Goal: Obtain resource: Obtain resource

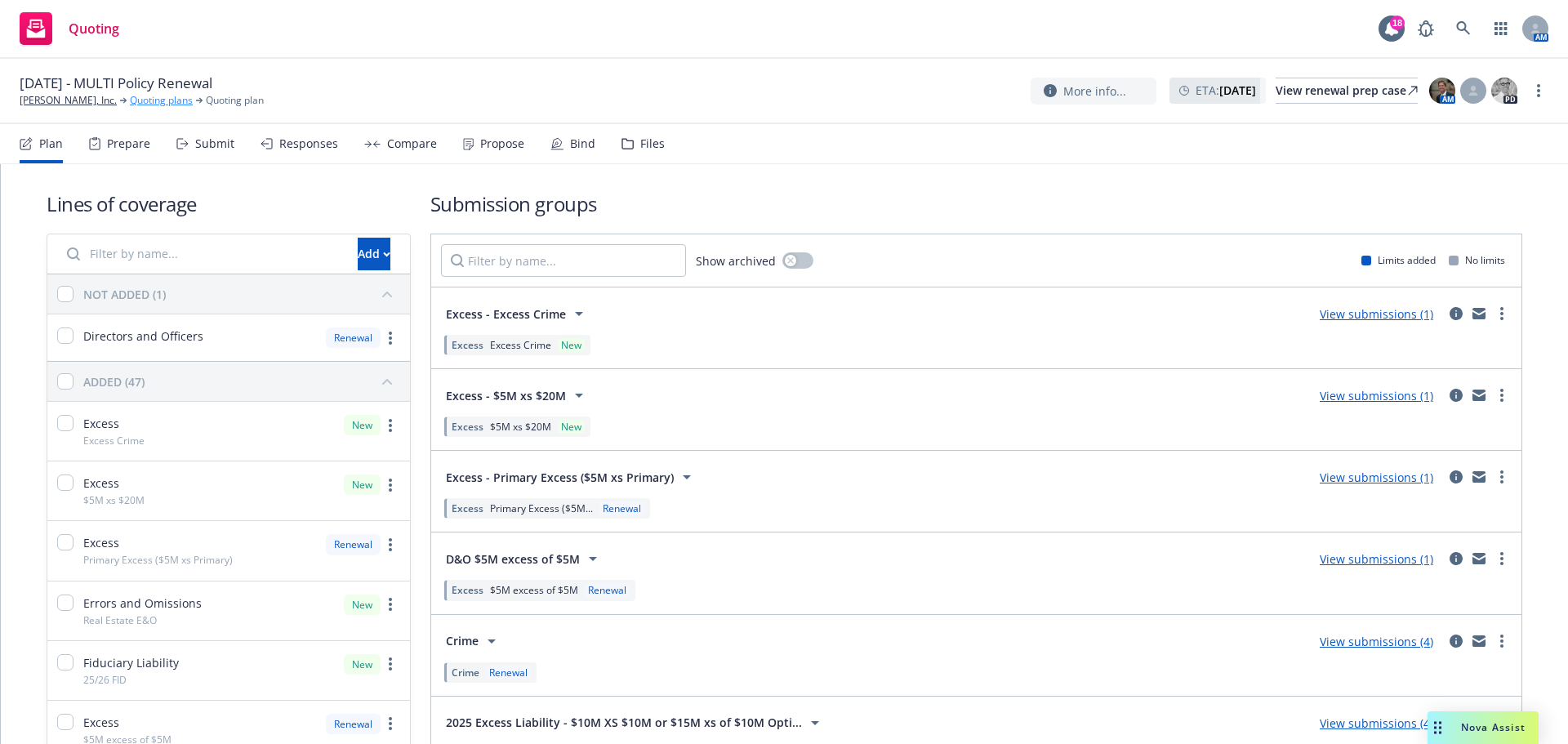
click at [150, 105] on link "Quoting plans" at bounding box center [161, 101] width 63 height 15
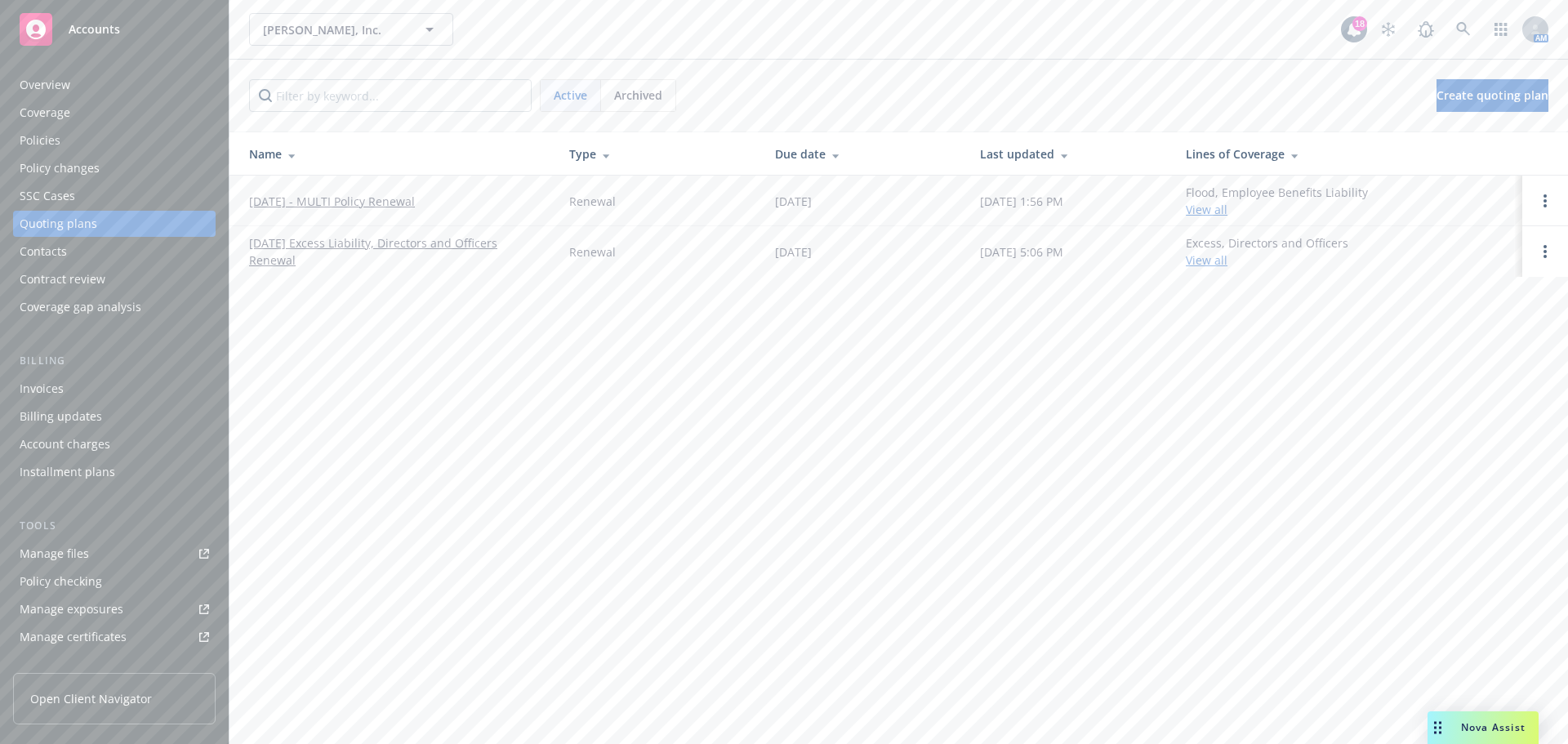
click at [110, 143] on div "Policies" at bounding box center [114, 141] width 190 height 26
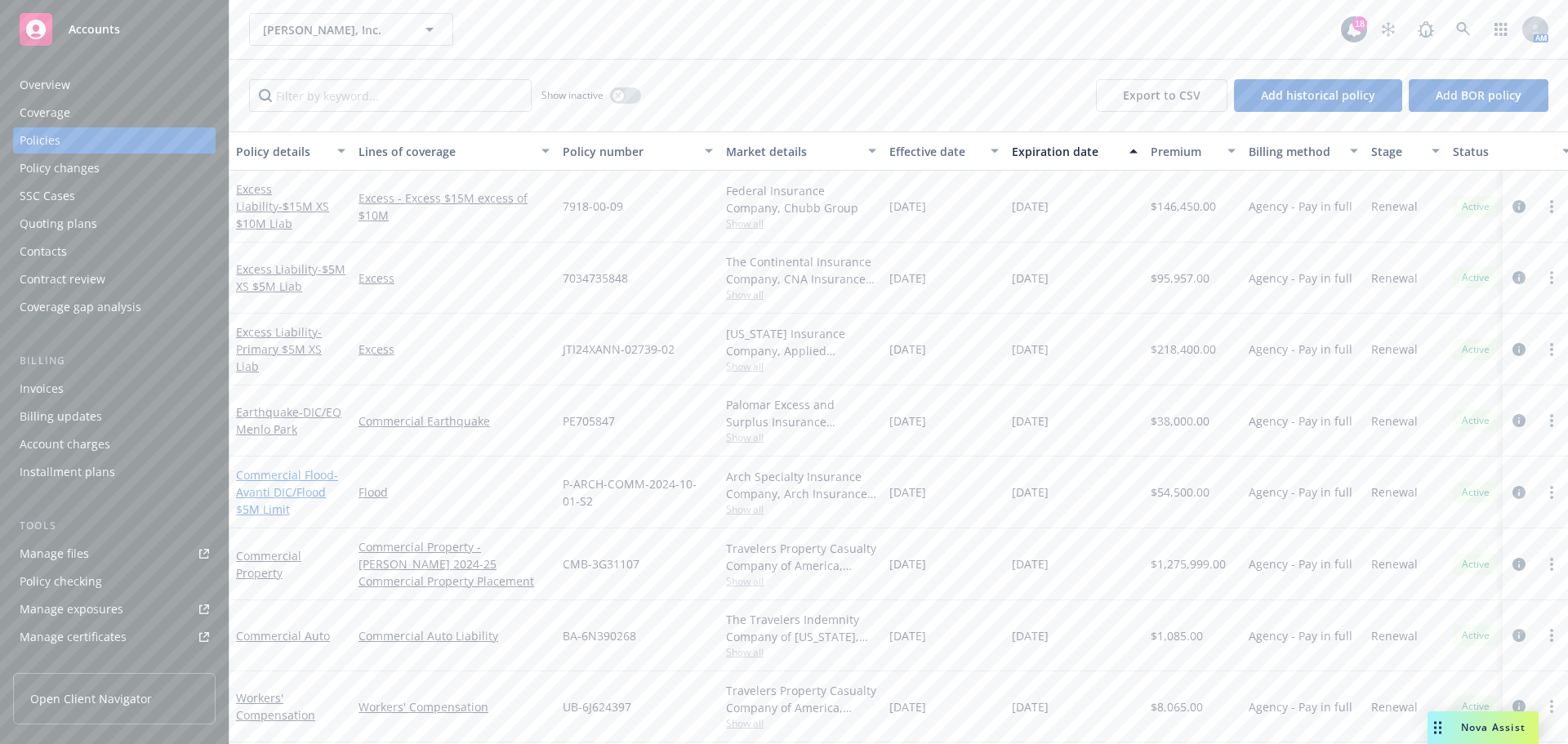
click at [303, 476] on link "Commercial Flood - Avanti DIC/Flood $5M Limit" at bounding box center [287, 492] width 102 height 50
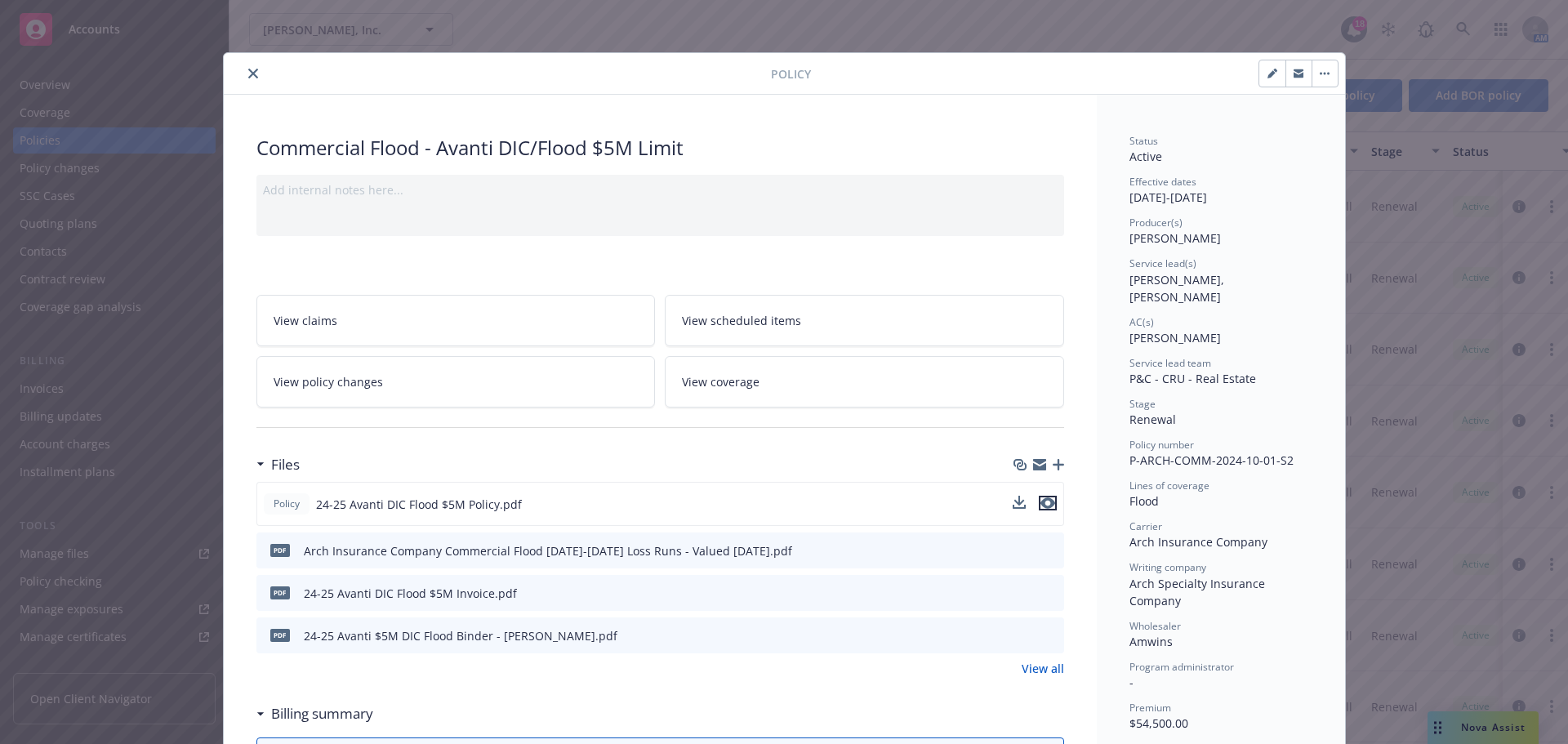
click at [1041, 507] on icon "preview file" at bounding box center [1048, 503] width 15 height 11
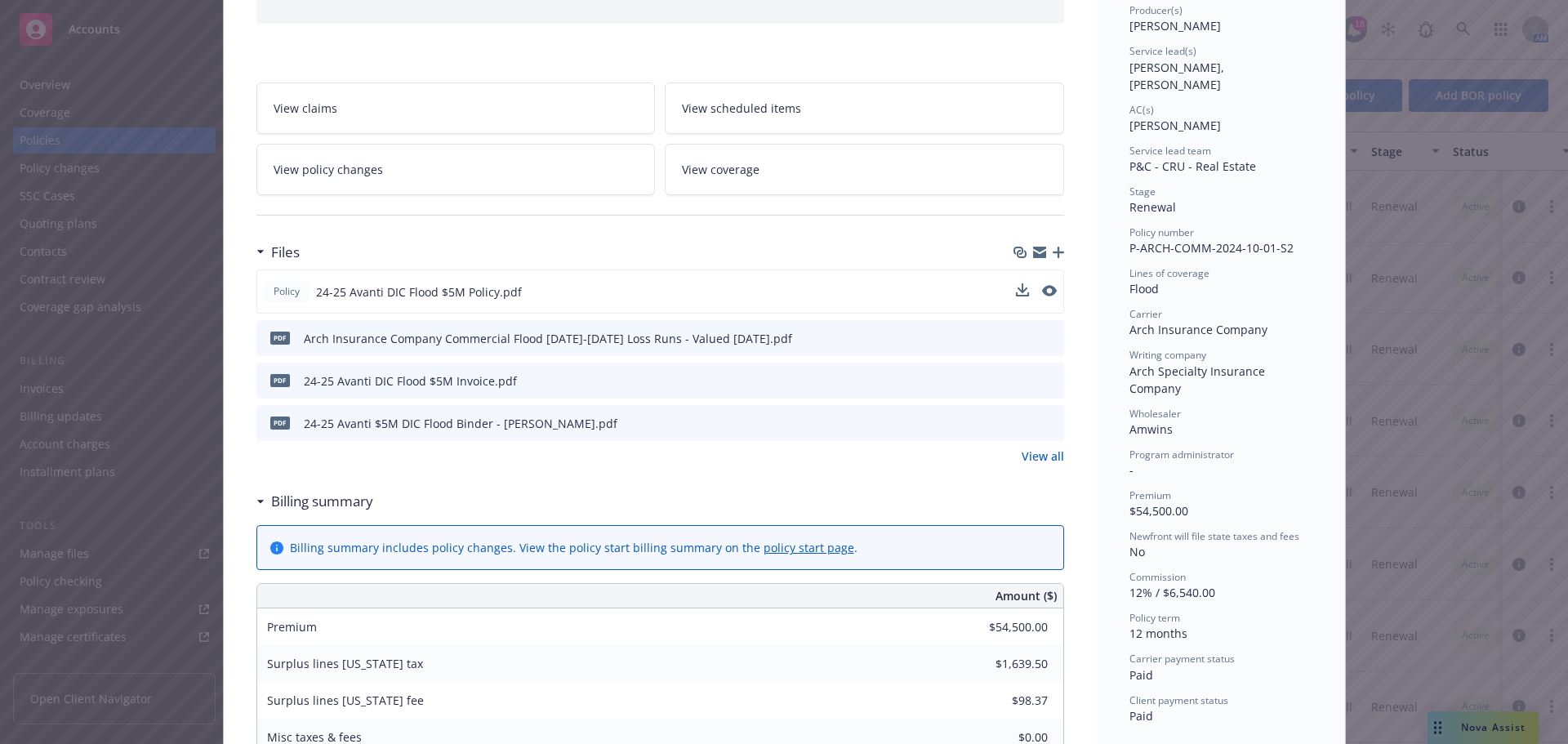
scroll to position [245, 0]
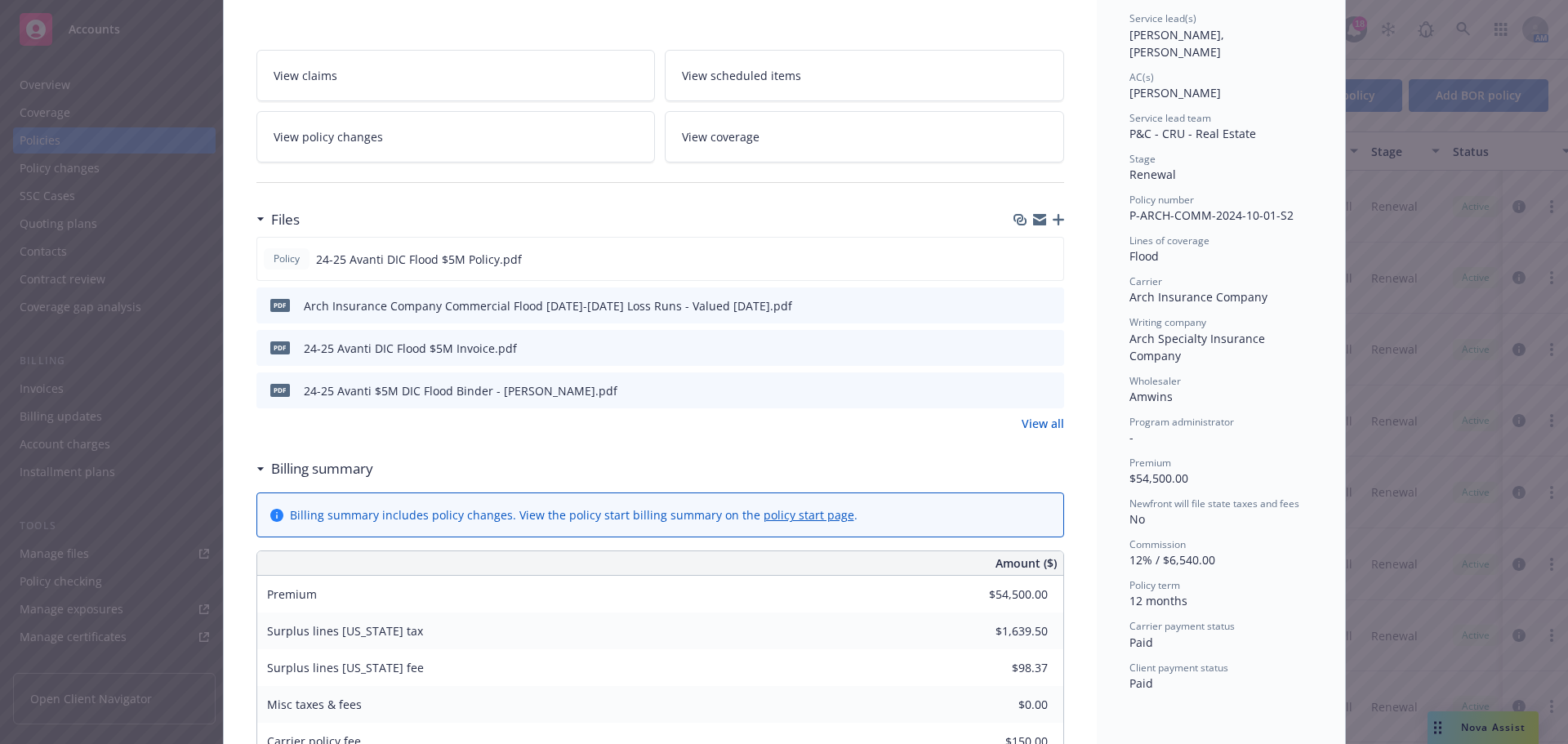
click at [1043, 417] on link "View all" at bounding box center [1043, 423] width 43 height 18
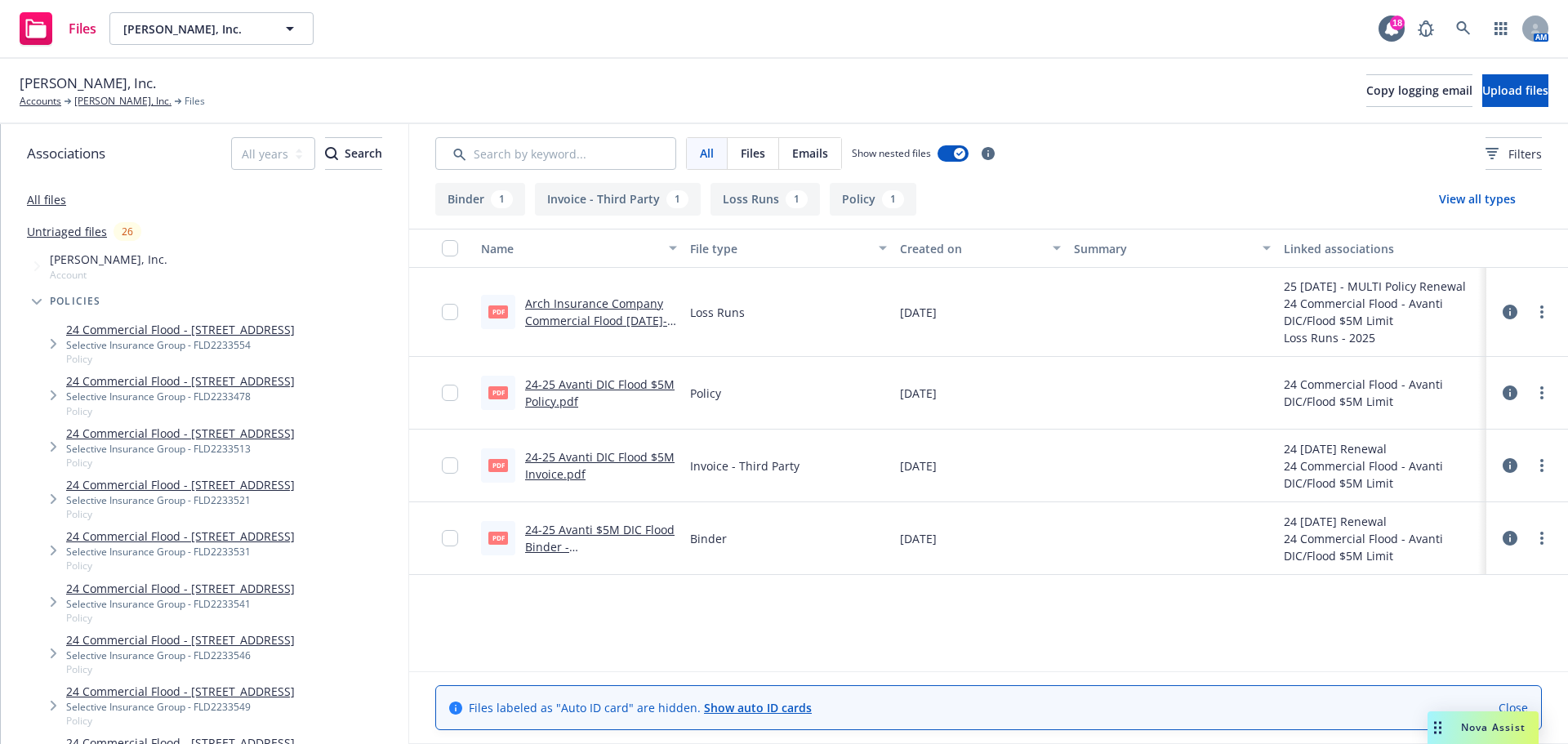
click at [480, 201] on button "Binder 1" at bounding box center [480, 199] width 90 height 32
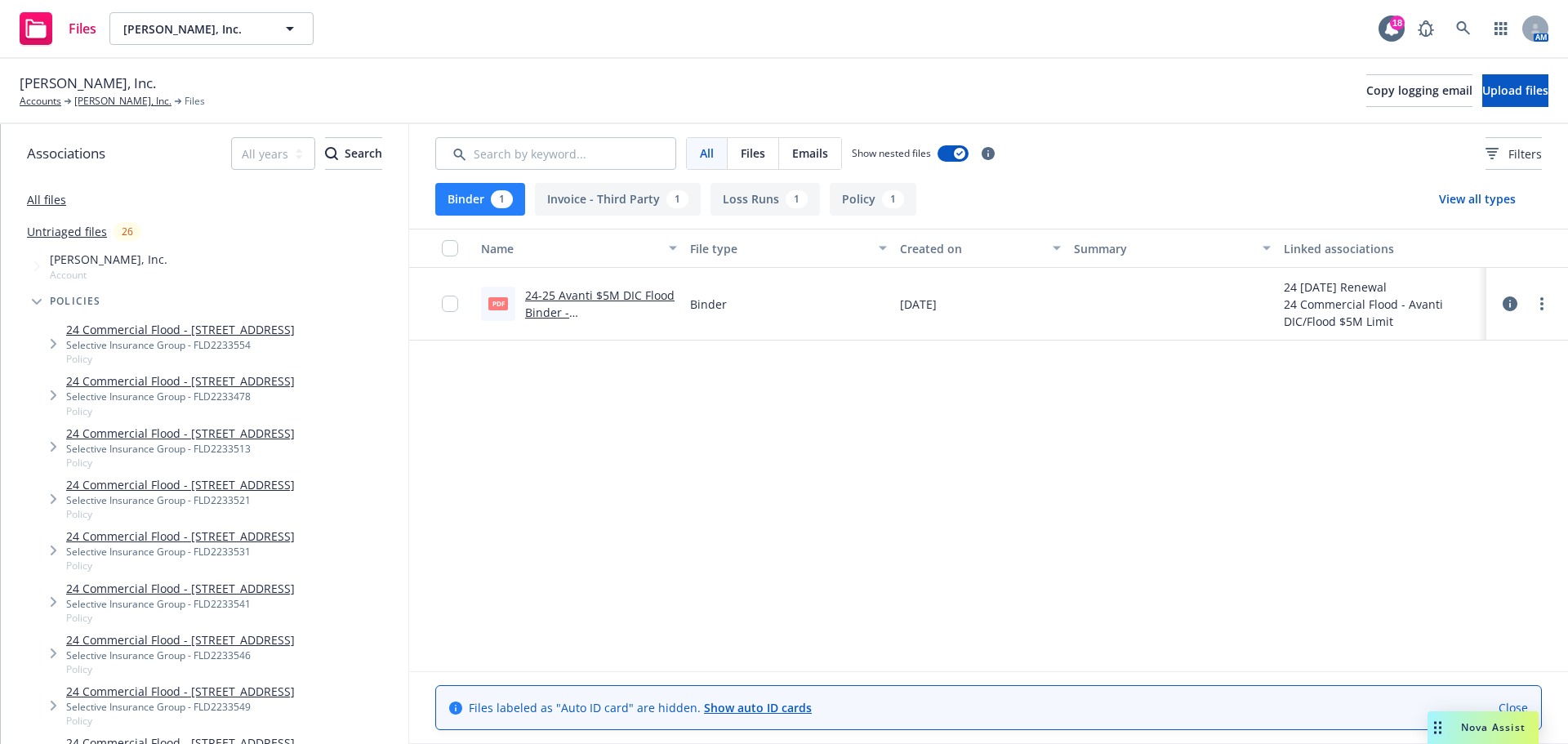
click at [645, 302] on link "24-25 Avanti $5M DIC Flood Binder - JB Matteson.pdf" at bounding box center [600, 313] width 150 height 50
click at [95, 101] on link "[PERSON_NAME], Inc." at bounding box center [122, 102] width 97 height 15
